Goal: Task Accomplishment & Management: Manage account settings

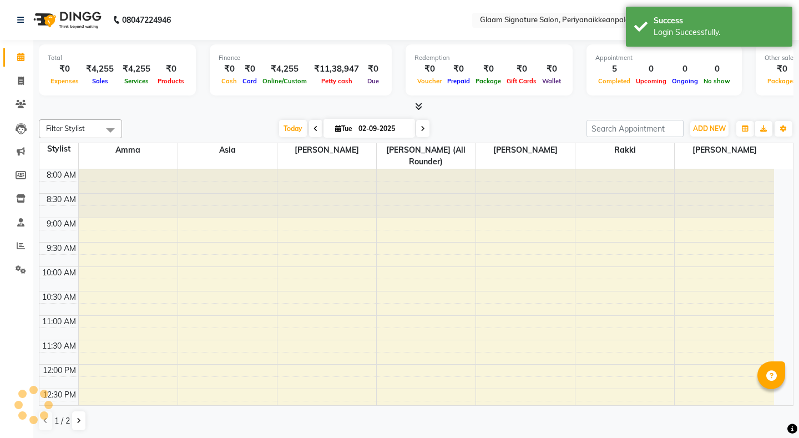
select select "en"
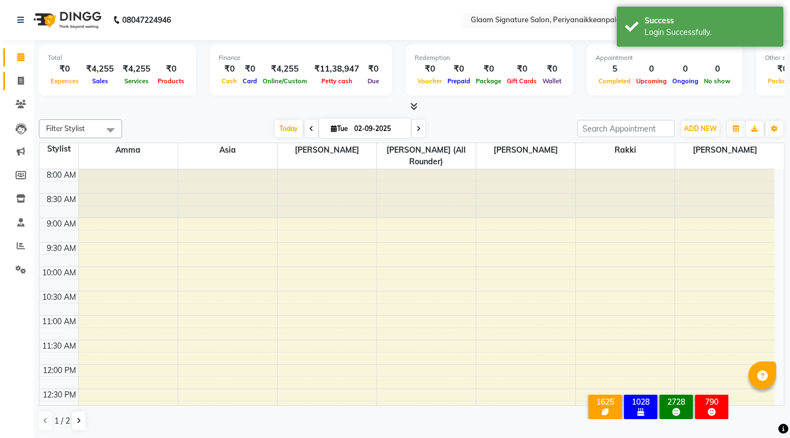
click at [20, 82] on icon at bounding box center [21, 81] width 6 height 8
select select "service"
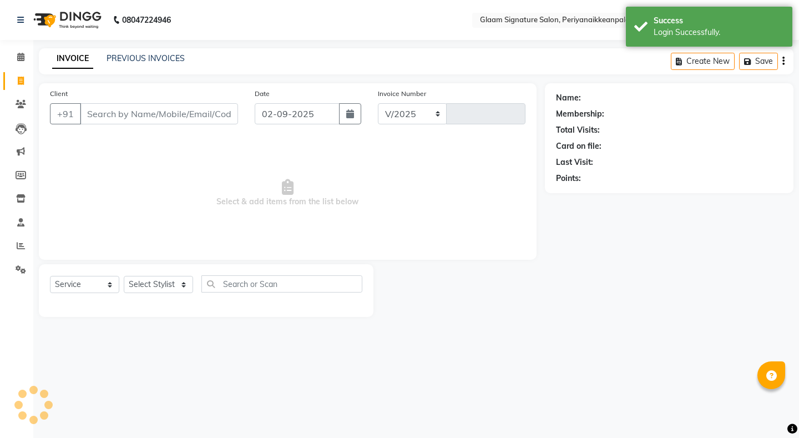
select select "4039"
type input "0968"
click at [142, 60] on link "PREVIOUS INVOICES" at bounding box center [146, 58] width 78 height 10
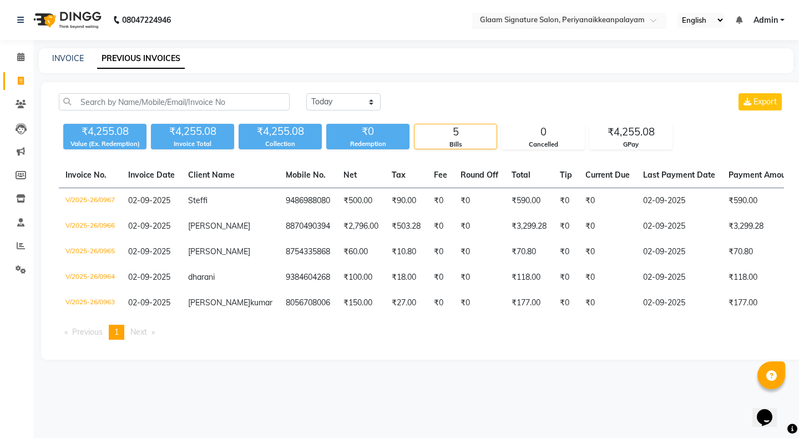
click at [517, 13] on div "Select Location × Glaam Signature Salon, Periyanaikkeanpalayam" at bounding box center [569, 20] width 194 height 15
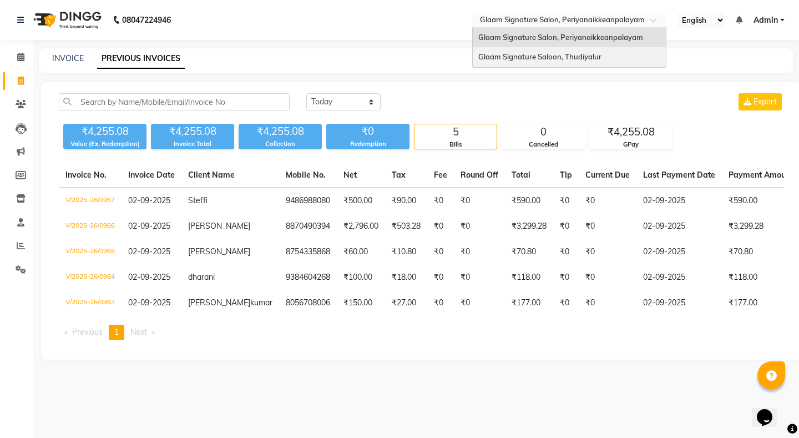
click at [519, 53] on div "Glaam Signature Saloon, Thudiyalur" at bounding box center [569, 57] width 193 height 20
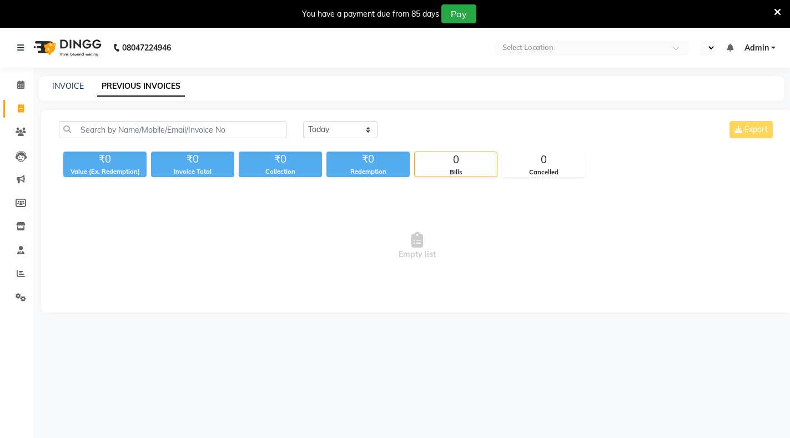
select select "en"
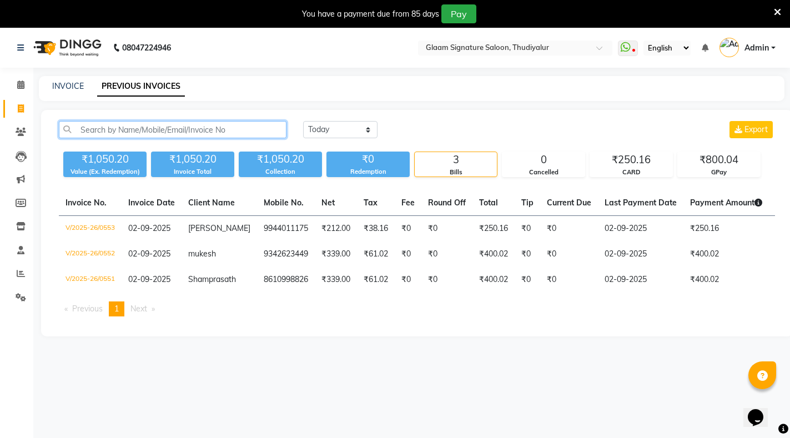
click at [147, 128] on input "text" at bounding box center [173, 129] width 228 height 17
click at [60, 85] on link "INVOICE" at bounding box center [68, 86] width 32 height 10
select select "service"
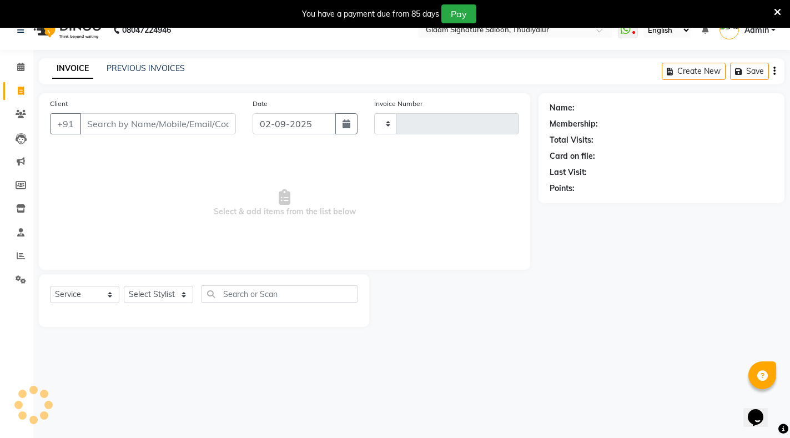
type input "0554"
select select "4439"
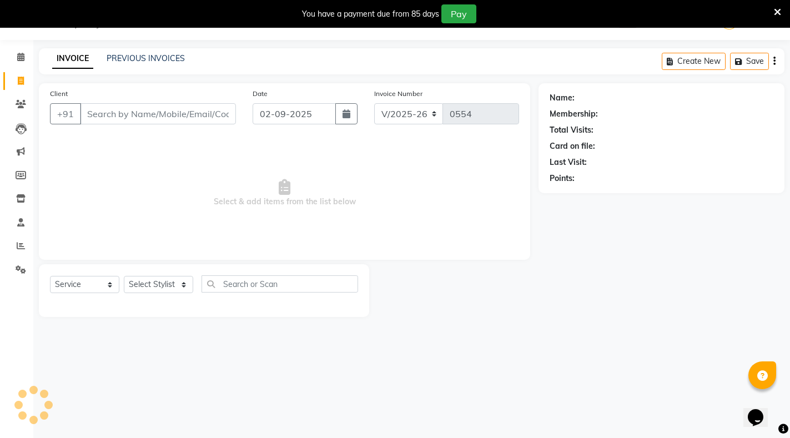
click at [127, 115] on input "Client" at bounding box center [158, 113] width 156 height 21
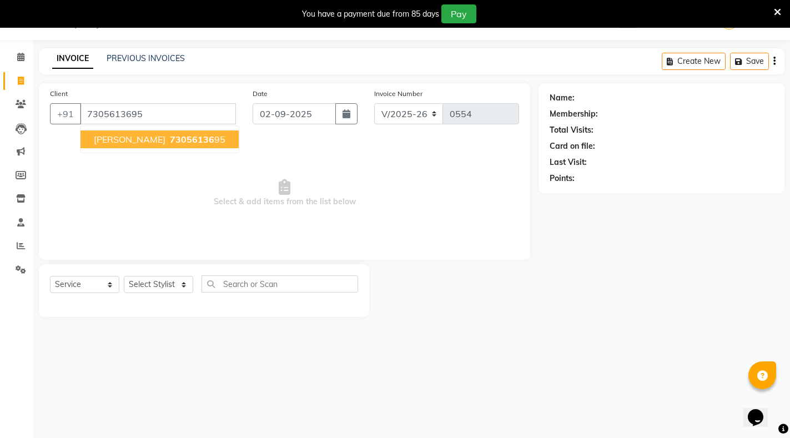
type input "7305613695"
click at [170, 135] on span "73056136" at bounding box center [192, 139] width 44 height 11
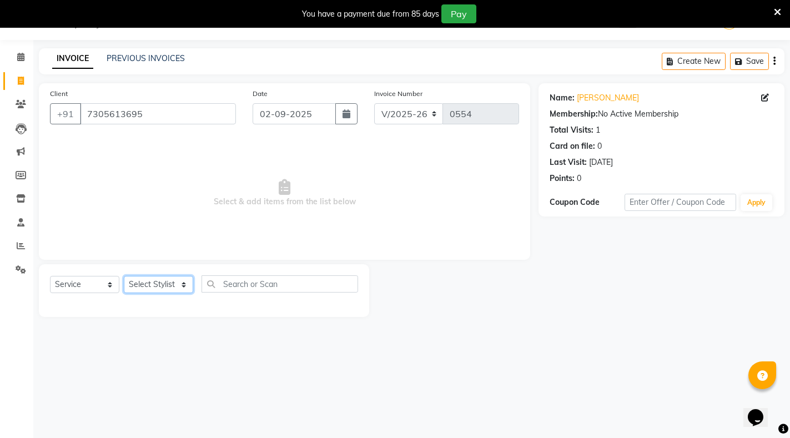
click at [154, 281] on select "Select Stylist Arif Asia Geetha Pnp Rakki saranya Saraswathi Madam Saravanan Vi…" at bounding box center [158, 284] width 69 height 17
select select "88199"
click at [124, 276] on select "Select Stylist Arif Asia Geetha Pnp Rakki saranya Saraswathi Madam Saravanan Vi…" at bounding box center [158, 284] width 69 height 17
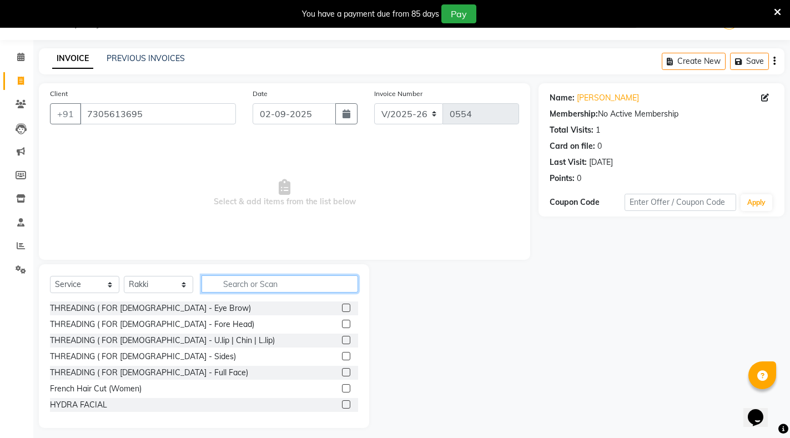
click at [238, 282] on input "text" at bounding box center [279, 283] width 156 height 17
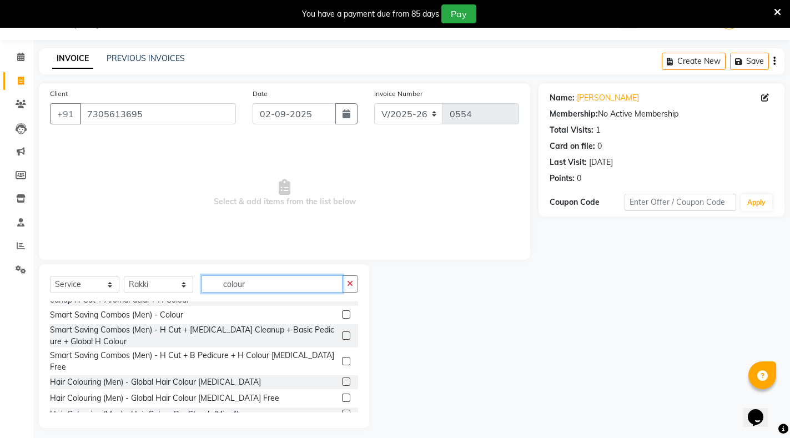
scroll to position [84, 0]
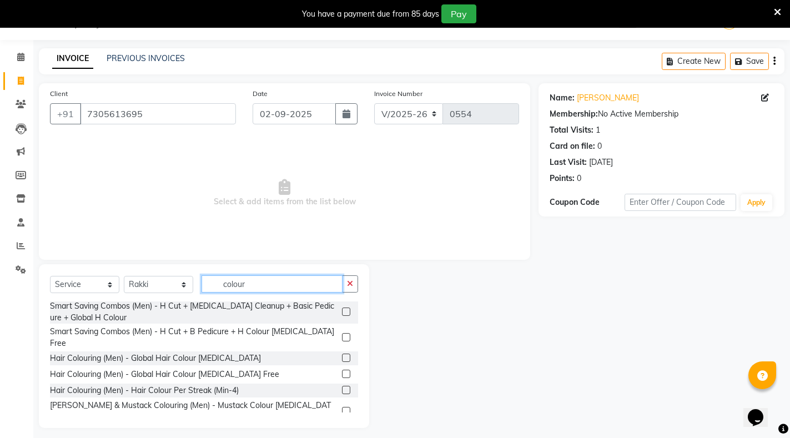
type input "colour"
click at [342, 386] on label at bounding box center [346, 390] width 8 height 8
click at [342, 387] on input "checkbox" at bounding box center [345, 390] width 7 height 7
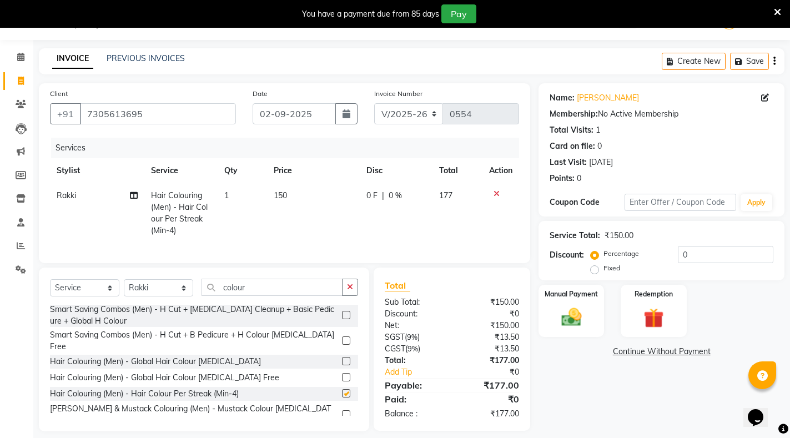
checkbox input "false"
click at [285, 196] on span "150" at bounding box center [280, 195] width 13 height 10
select select "88199"
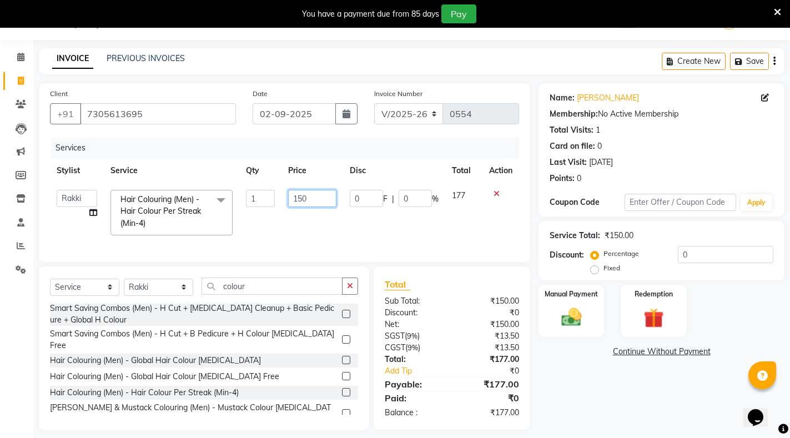
click at [321, 197] on input "150" at bounding box center [312, 198] width 48 height 17
type input "1"
type input "1525"
click at [614, 401] on div "Name: Saravanan Membership: No Active Membership Total Visits: 1 Card on file: …" at bounding box center [665, 256] width 254 height 347
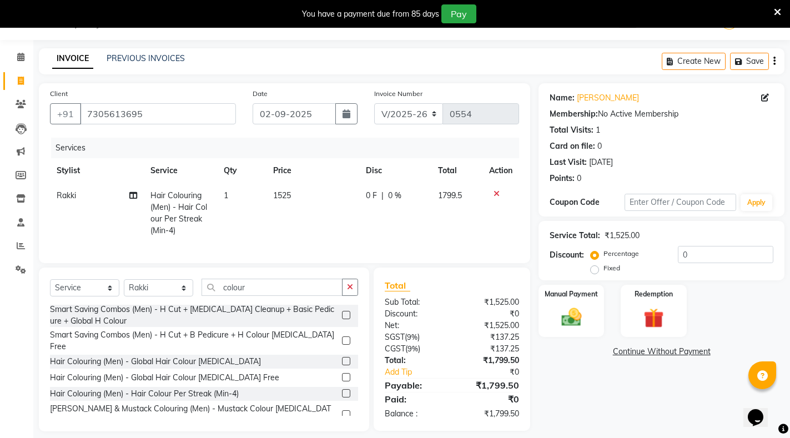
click at [290, 198] on span "1525" at bounding box center [282, 195] width 18 height 10
select select "88199"
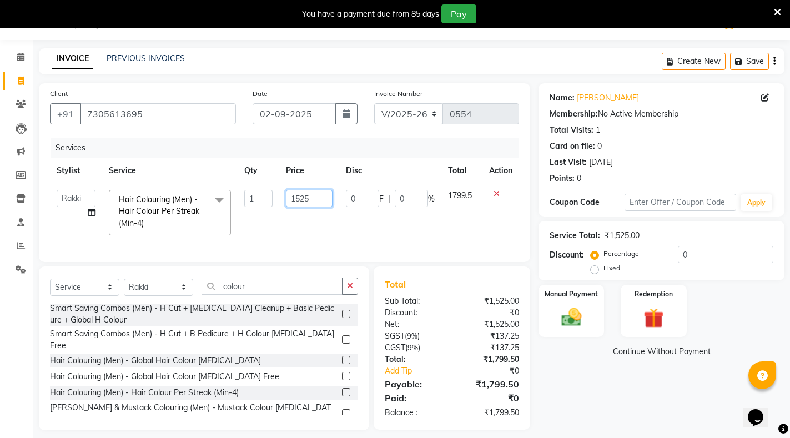
click at [312, 194] on input "1525" at bounding box center [309, 198] width 47 height 17
type input "1526"
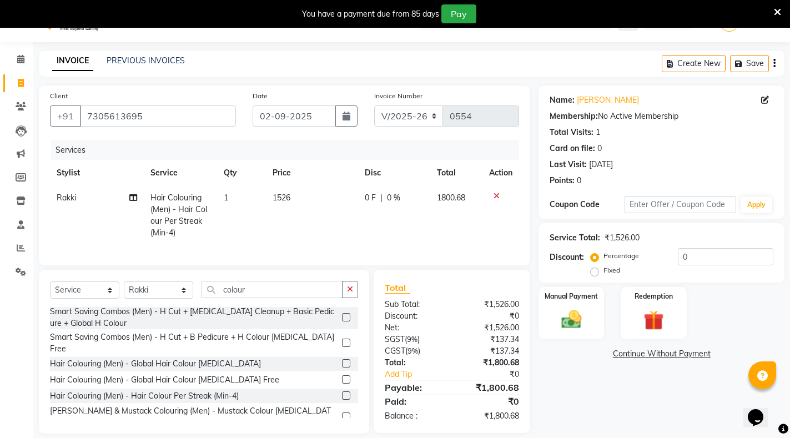
click at [605, 373] on div "Name: Saravanan Membership: No Active Membership Total Visits: 1 Card on file: …" at bounding box center [665, 259] width 254 height 348
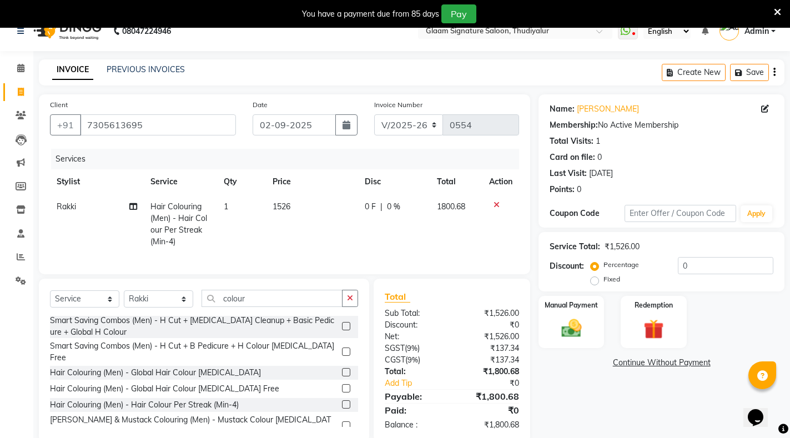
scroll to position [0, 0]
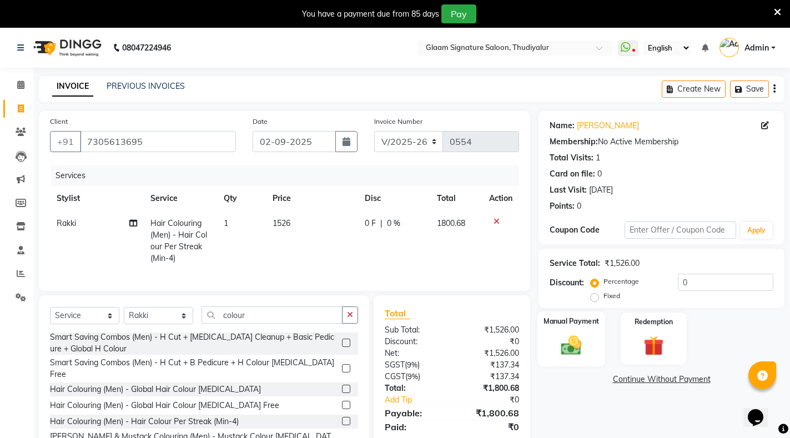
click at [574, 336] on img at bounding box center [571, 345] width 34 height 24
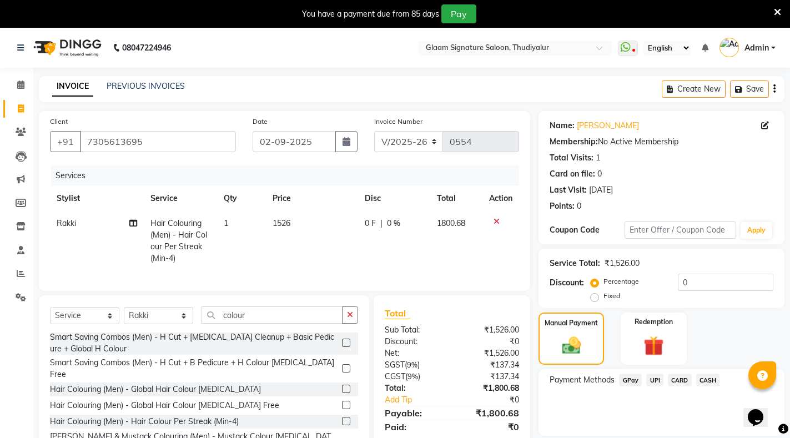
click at [675, 381] on span "CARD" at bounding box center [680, 379] width 24 height 13
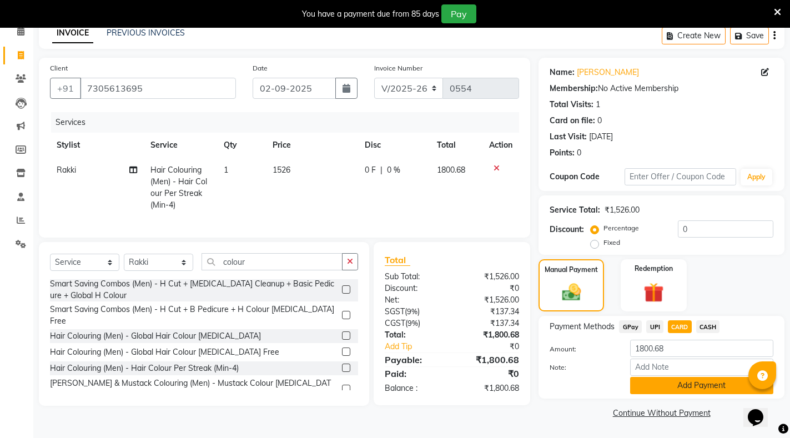
click at [688, 383] on button "Add Payment" at bounding box center [701, 385] width 143 height 17
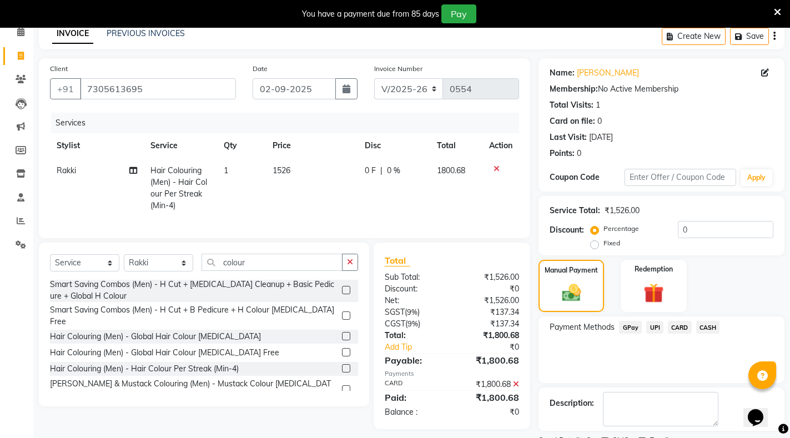
scroll to position [0, 0]
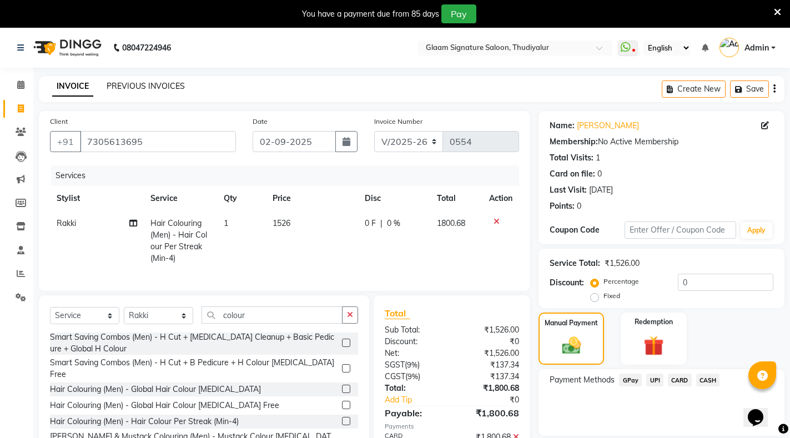
click at [142, 84] on link "PREVIOUS INVOICES" at bounding box center [146, 86] width 78 height 10
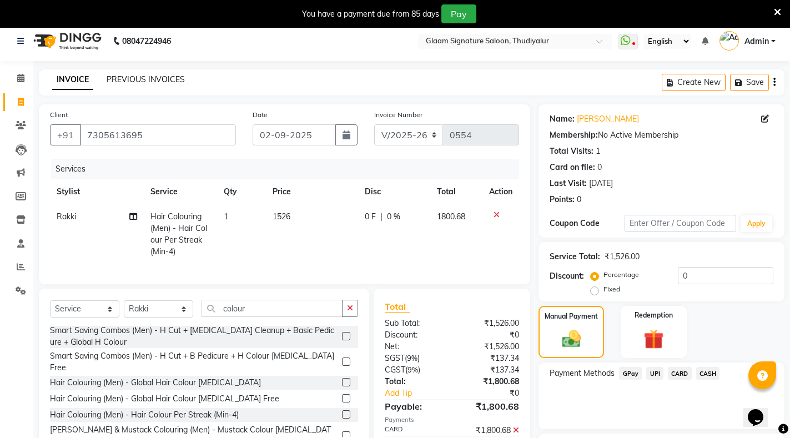
scroll to position [100, 0]
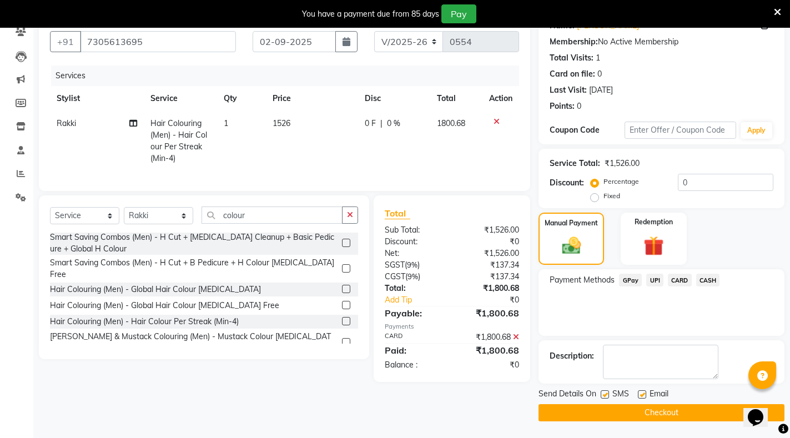
click at [664, 412] on button "Checkout" at bounding box center [661, 412] width 246 height 17
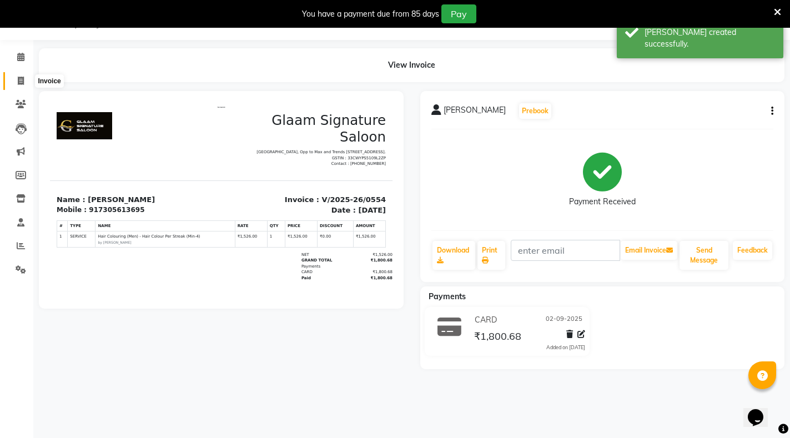
click at [21, 75] on span at bounding box center [20, 81] width 19 height 13
select select "4439"
select select "service"
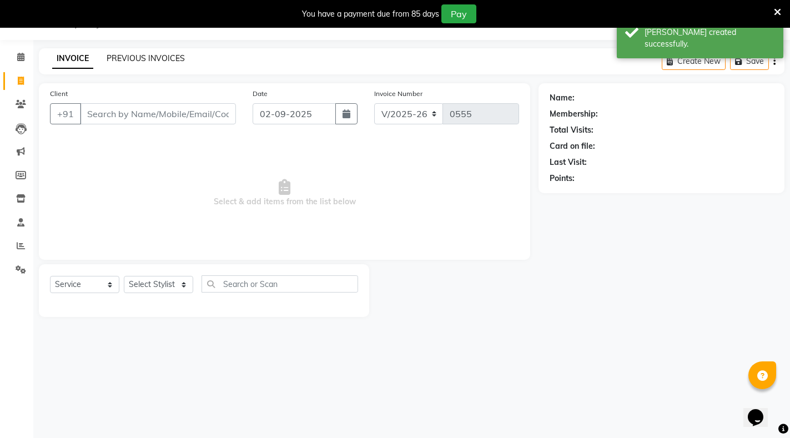
click at [144, 63] on link "PREVIOUS INVOICES" at bounding box center [146, 58] width 78 height 10
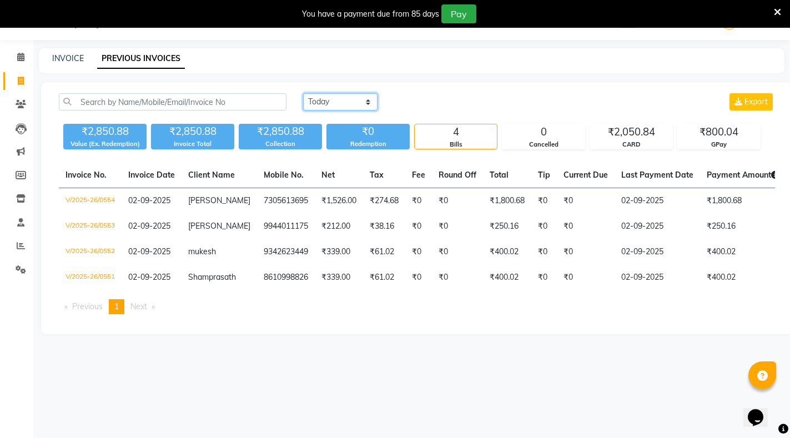
click at [335, 100] on select "Today Yesterday Custom Range" at bounding box center [340, 101] width 74 height 17
select select "range"
click at [303, 93] on select "Today Yesterday Custom Range" at bounding box center [340, 101] width 74 height 17
click at [439, 103] on input "02-09-2025" at bounding box center [431, 102] width 78 height 16
select select "9"
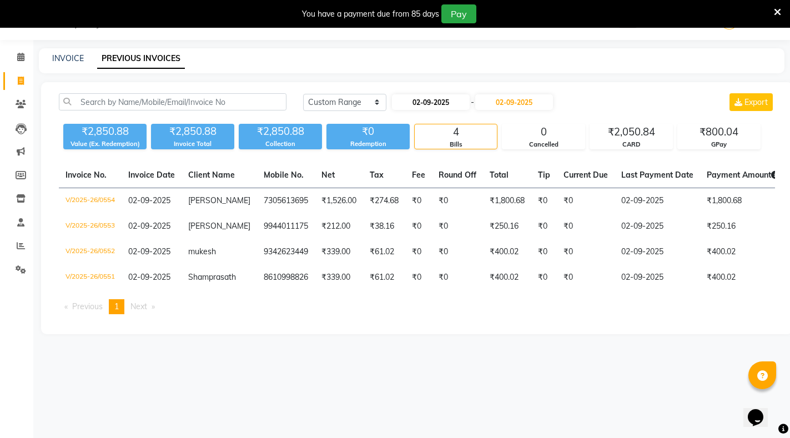
select select "2025"
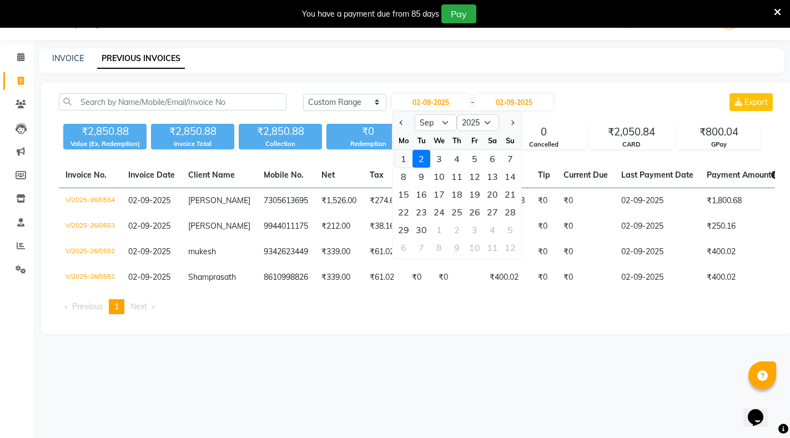
click at [401, 157] on div "1" at bounding box center [404, 159] width 18 height 18
type input "01-09-2025"
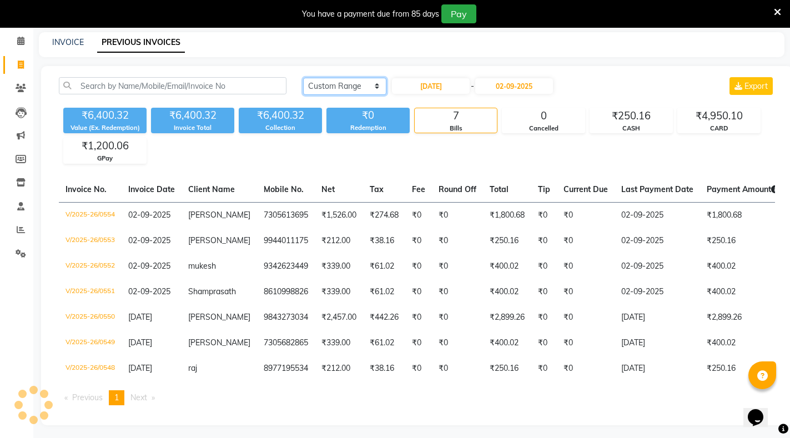
click at [334, 127] on div "Today Yesterday Custom Range 01-09-2025 - 02-09-2025 Export ₹6,400.32 Value (Ex…" at bounding box center [416, 120] width 729 height 87
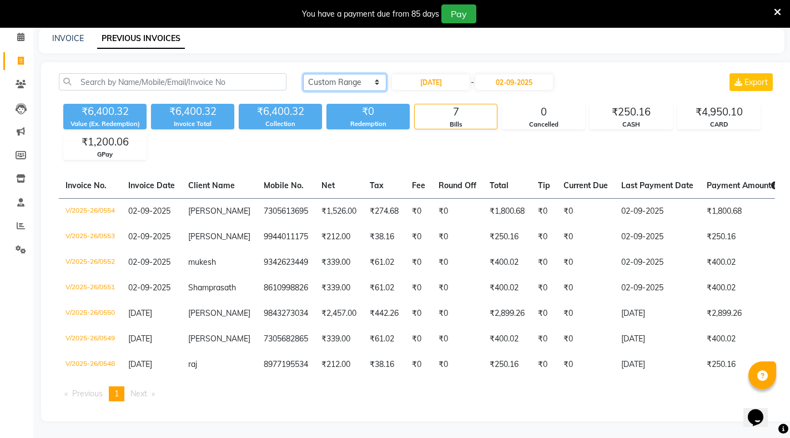
scroll to position [68, 0]
click at [336, 74] on select "Today Yesterday Custom Range" at bounding box center [344, 82] width 83 height 17
select select "today"
click at [303, 74] on select "Today Yesterday Custom Range" at bounding box center [344, 82] width 83 height 17
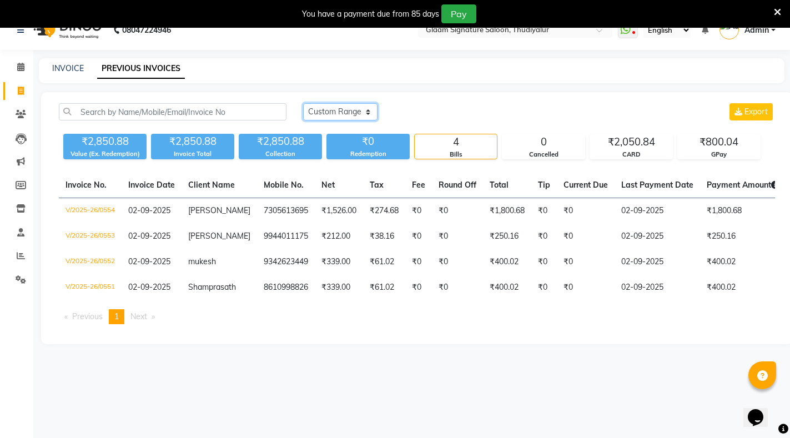
scroll to position [0, 0]
